Goal: Check status: Check status

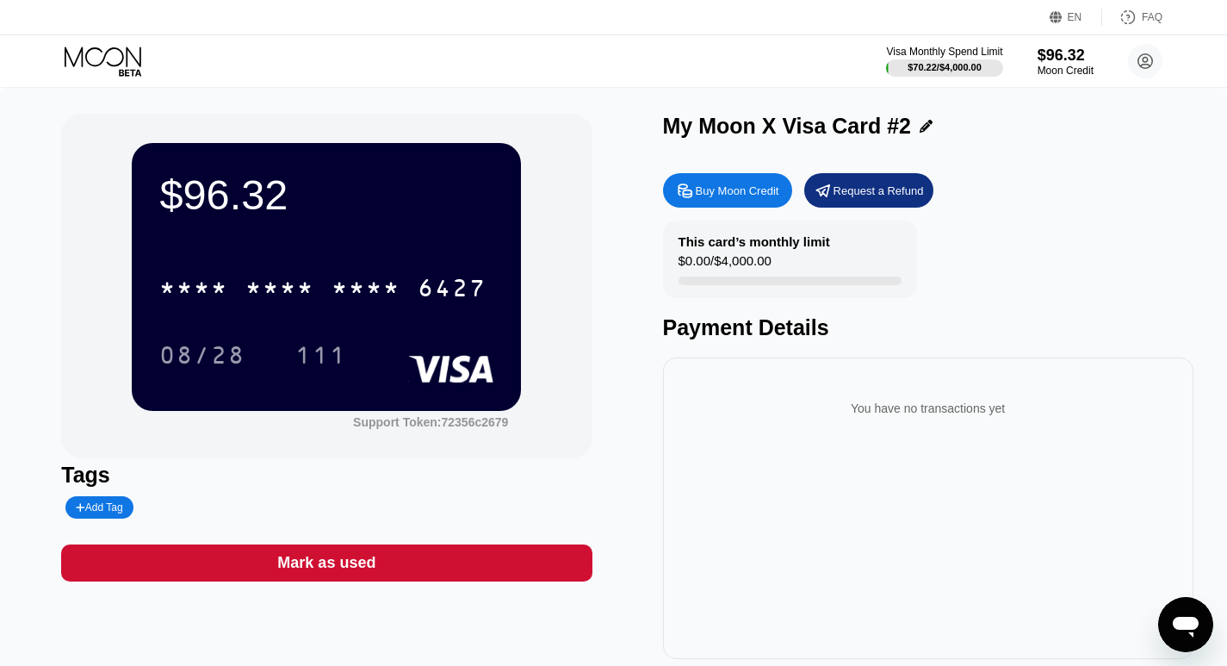
click at [128, 52] on icon at bounding box center [105, 62] width 80 height 30
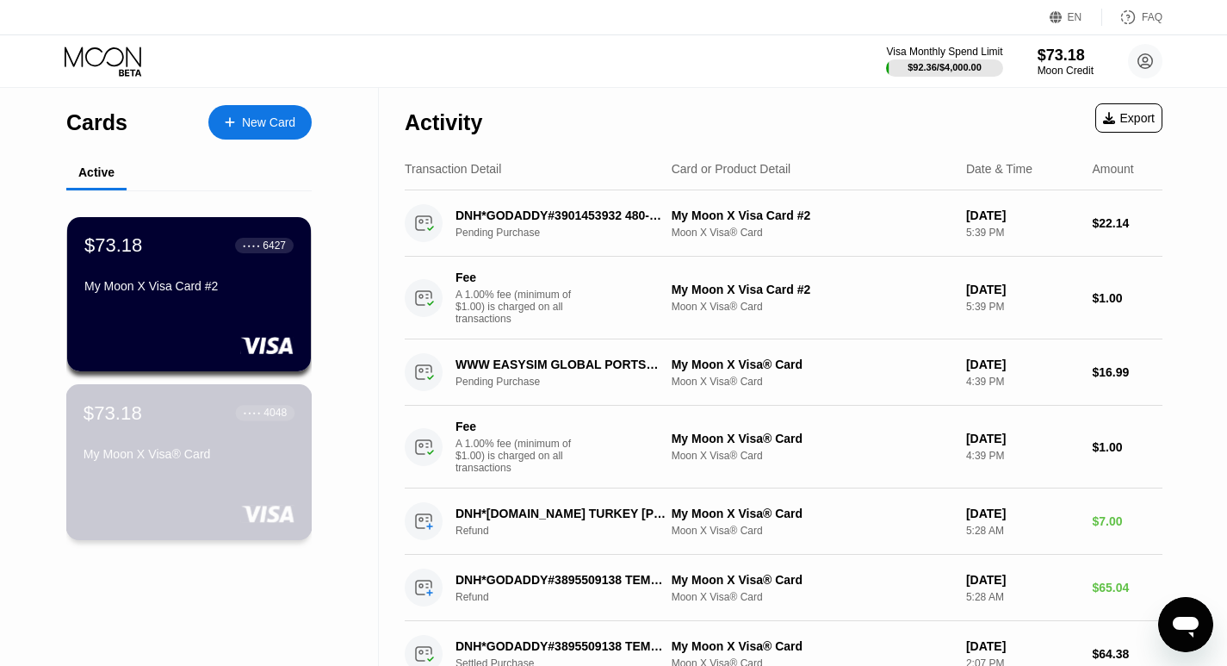
click at [228, 468] on div "My Moon X Visa® Card" at bounding box center [189, 457] width 211 height 21
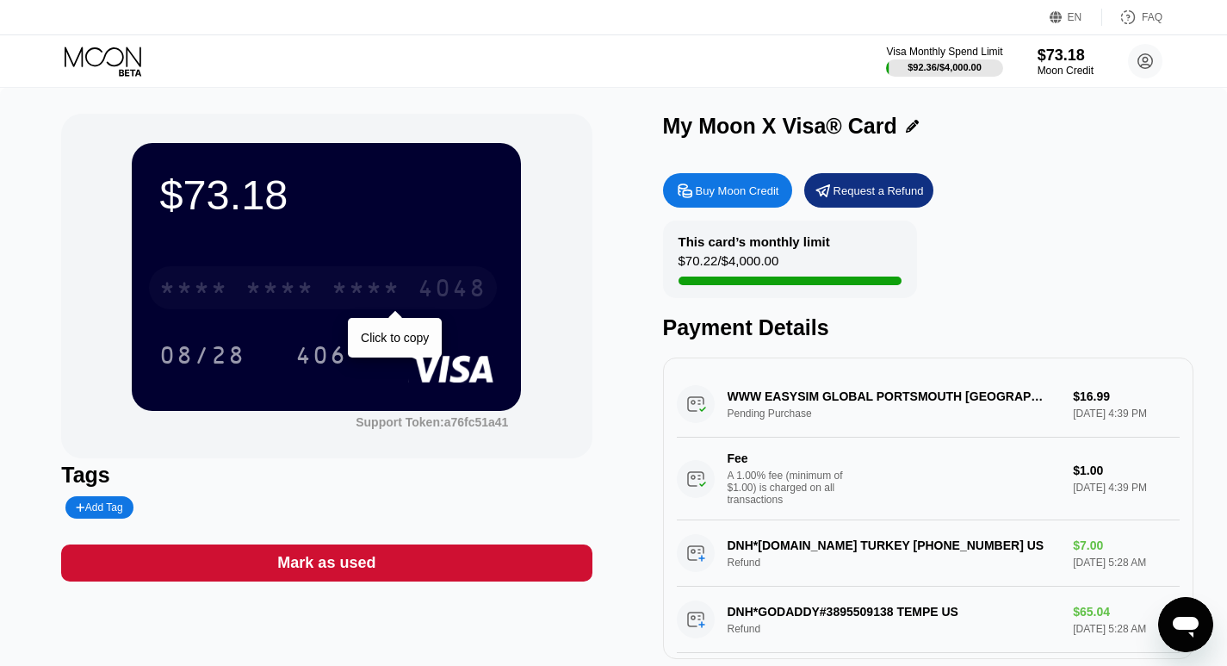
click at [416, 291] on div "* * * * * * * * * * * * 4048" at bounding box center [323, 287] width 348 height 43
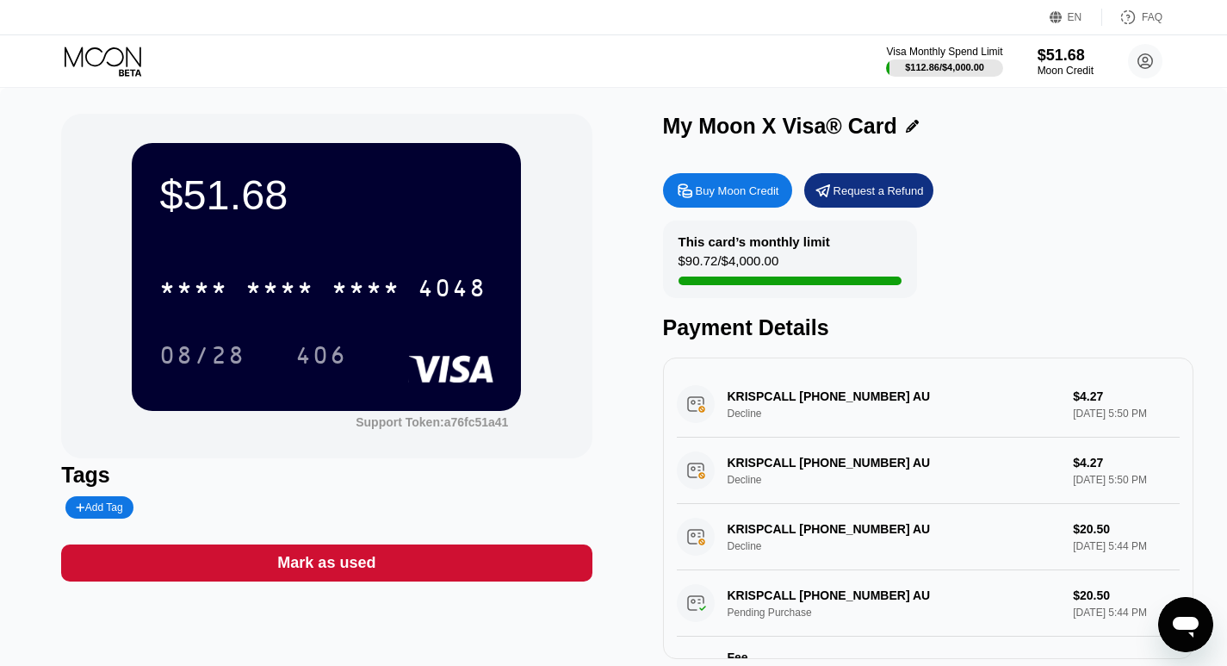
click at [93, 56] on icon at bounding box center [105, 62] width 80 height 30
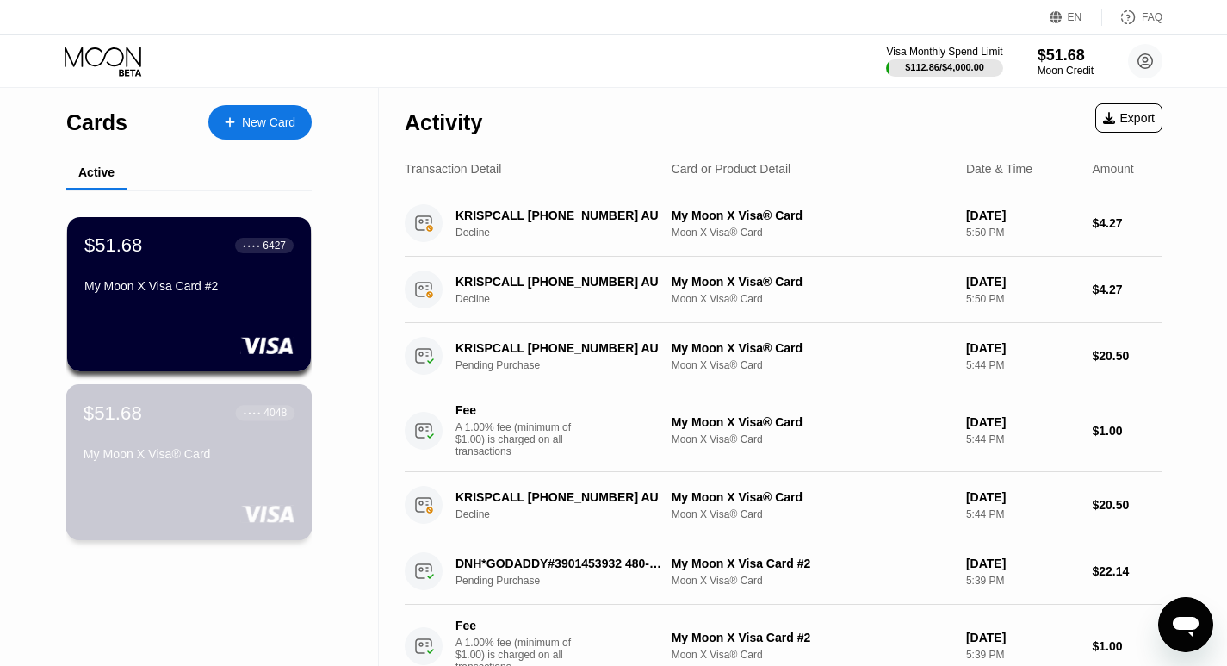
click at [192, 451] on div "My Moon X Visa® Card" at bounding box center [189, 454] width 211 height 14
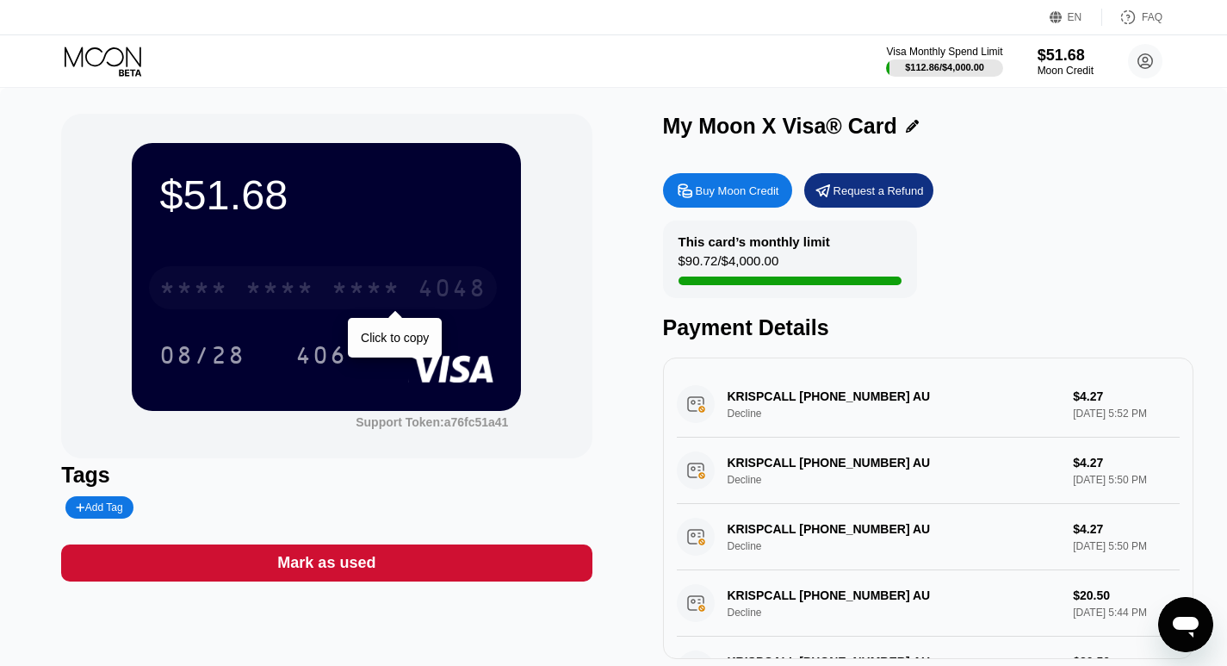
click at [323, 282] on div "* * * * * * * * * * * * 4048" at bounding box center [323, 287] width 348 height 43
click at [353, 304] on div "2105" at bounding box center [366, 290] width 69 height 28
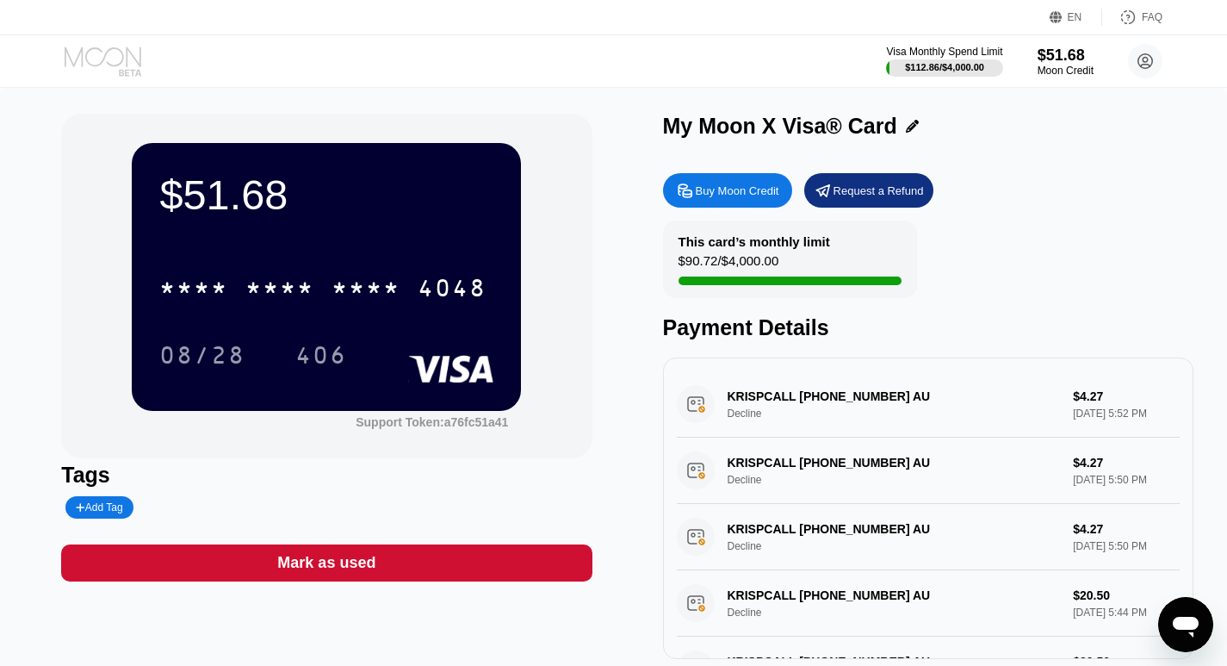
click at [74, 53] on icon at bounding box center [105, 62] width 80 height 30
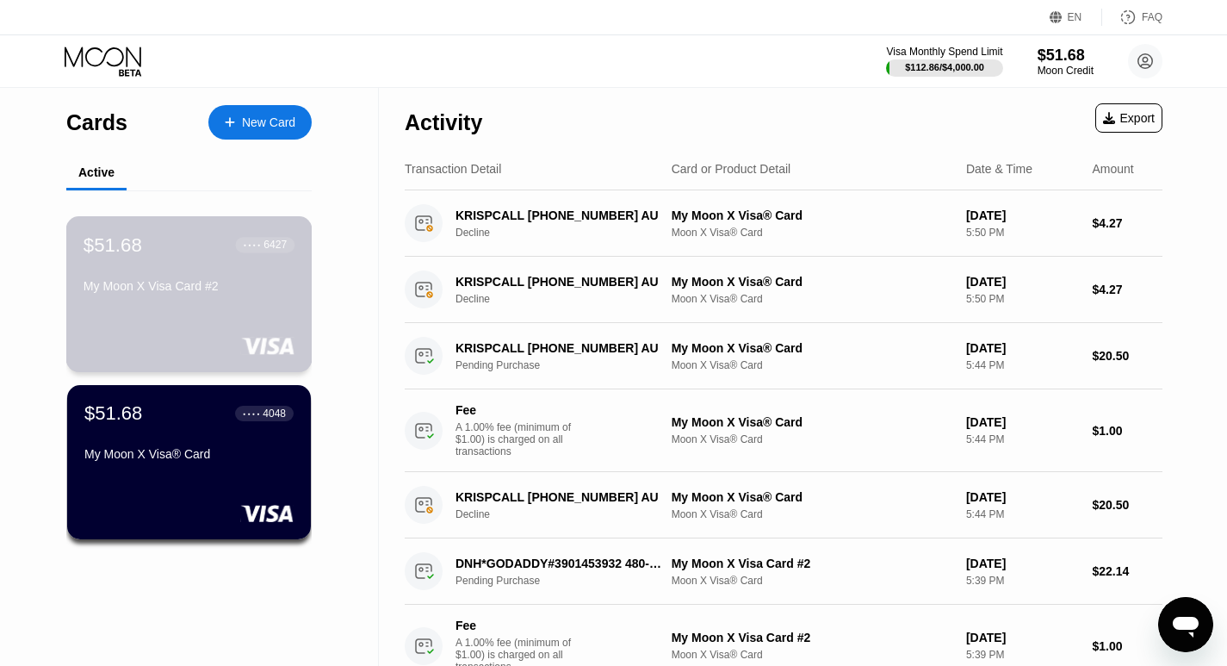
click at [180, 268] on div "$51.68 ● ● ● ● 6427 My Moon X Visa Card #2" at bounding box center [189, 266] width 211 height 66
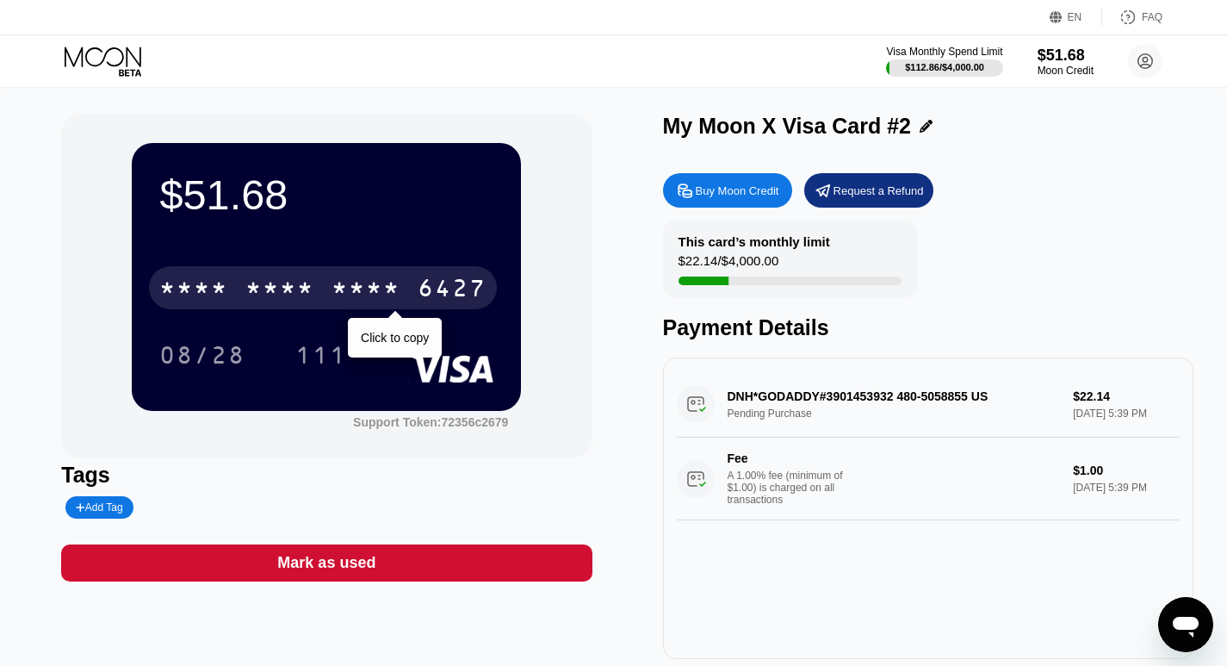
click at [412, 289] on div "* * * * * * * * * * * * 6427" at bounding box center [323, 287] width 348 height 43
